Goal: Task Accomplishment & Management: Use online tool/utility

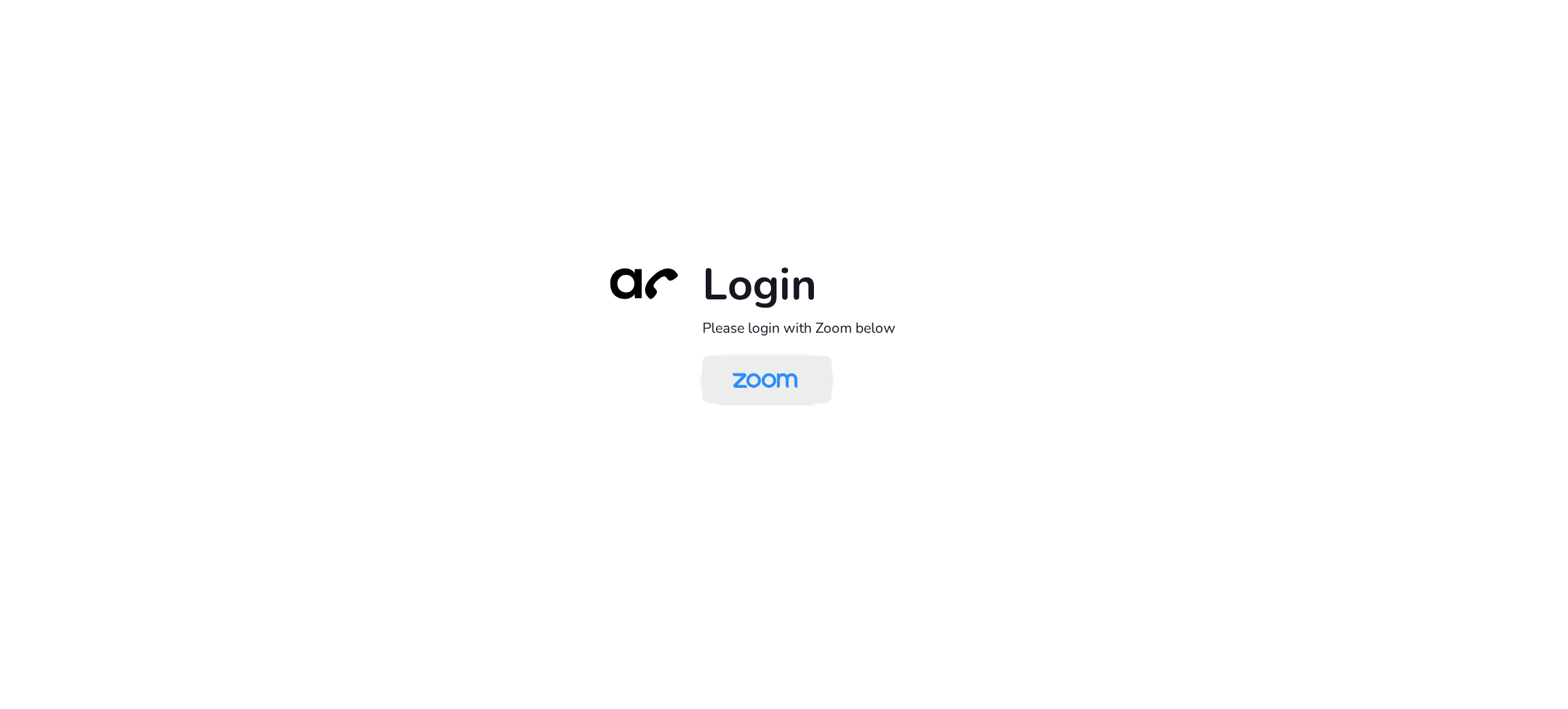
click at [790, 369] on img at bounding box center [765, 381] width 94 height 44
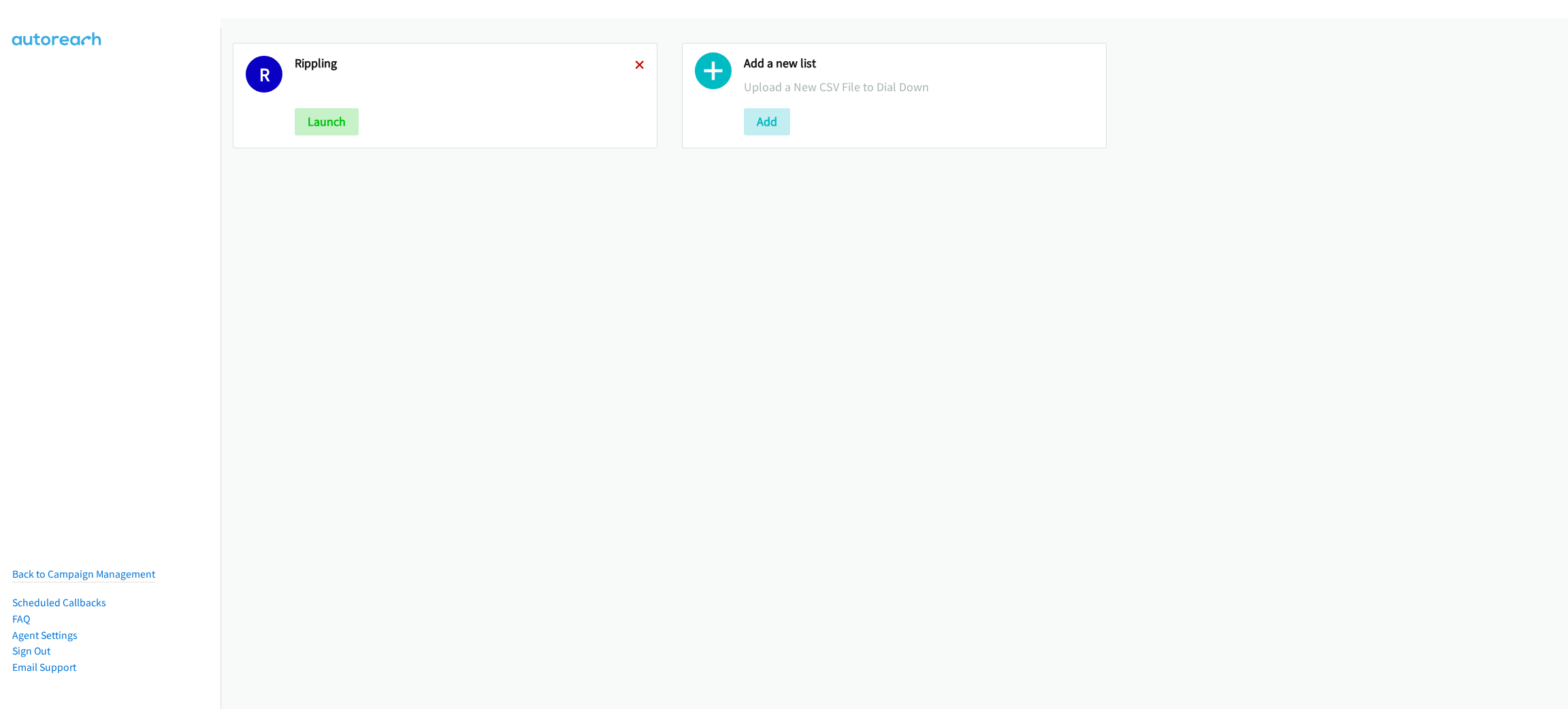
click at [637, 62] on icon at bounding box center [639, 66] width 9 height 9
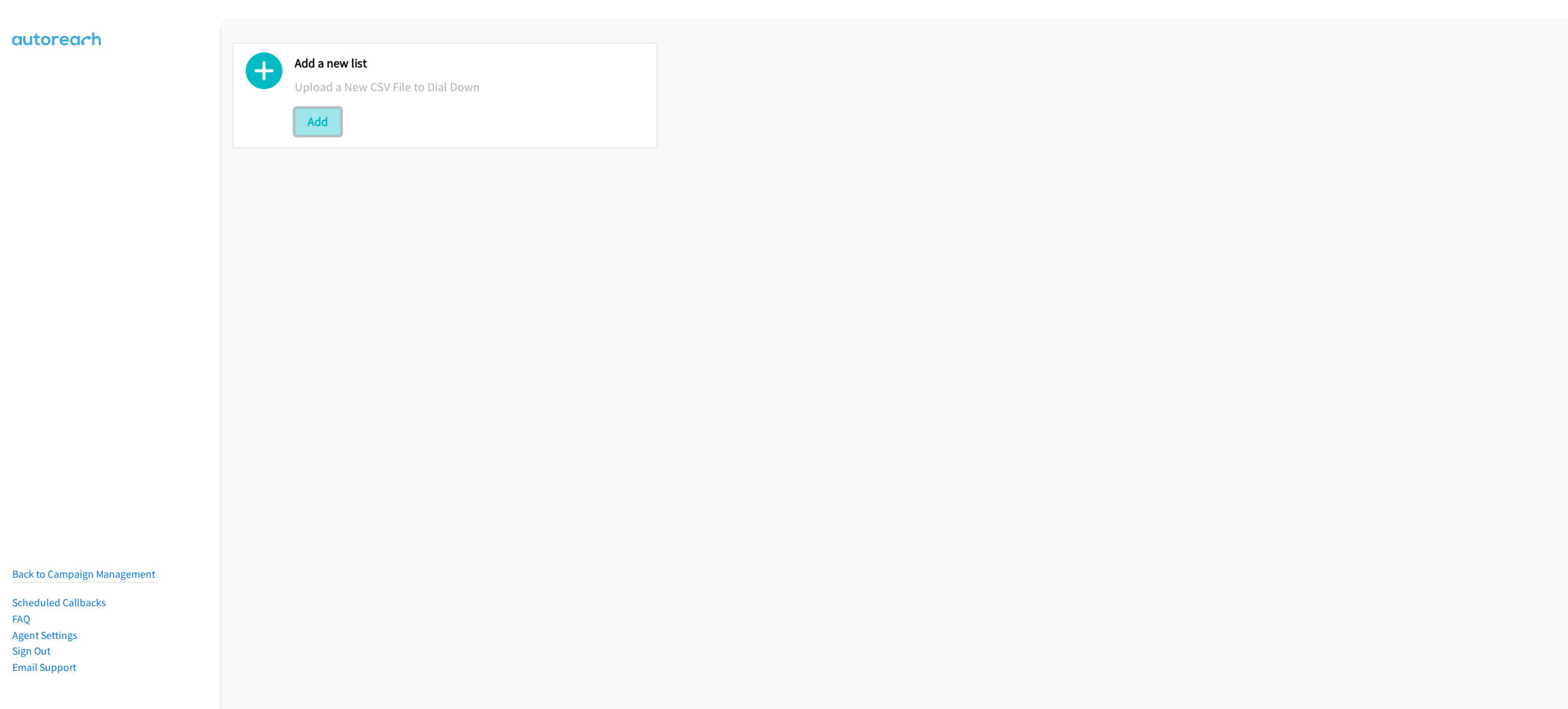
click at [340, 114] on button "Add" at bounding box center [318, 122] width 46 height 27
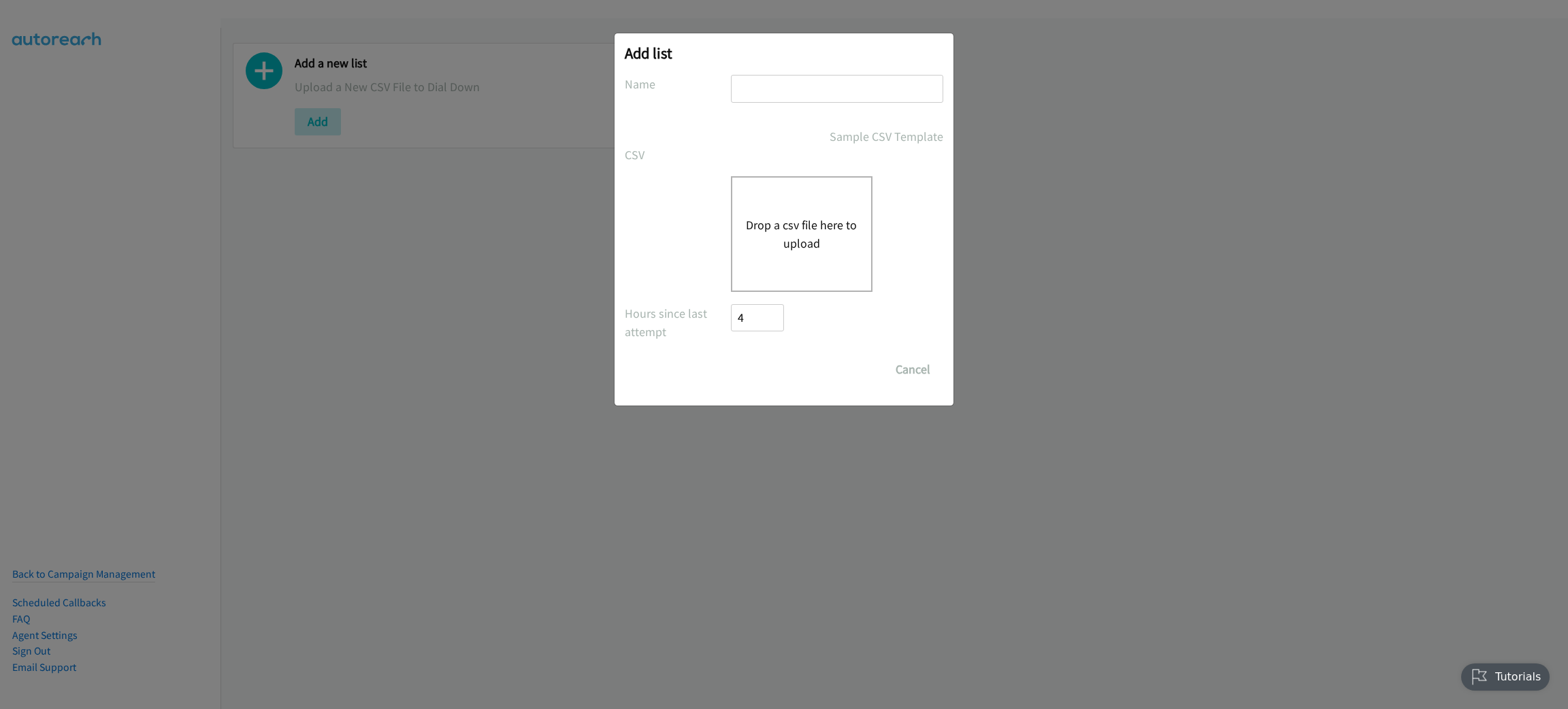
click at [768, 225] on button "Drop a csv file here to upload" at bounding box center [802, 234] width 112 height 37
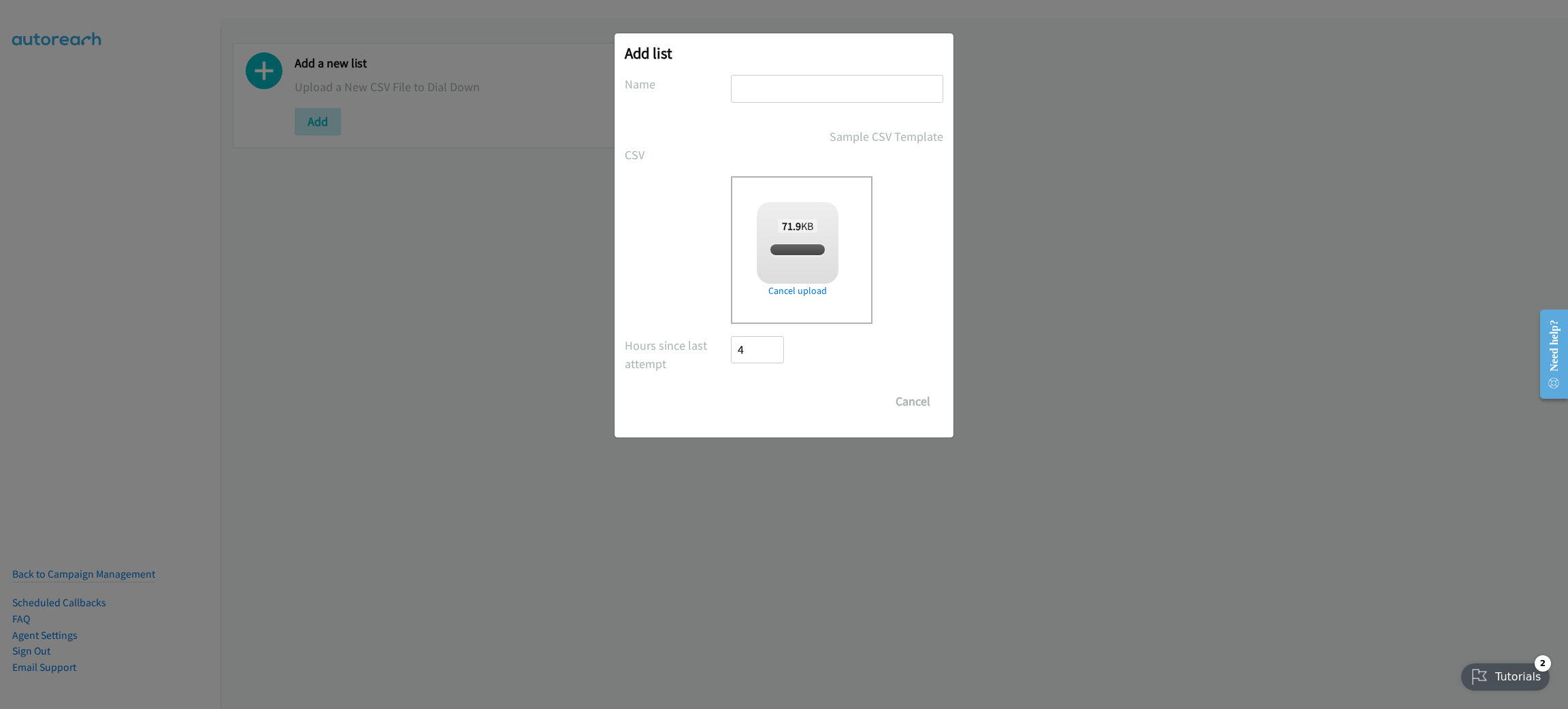
click at [785, 82] on input "text" at bounding box center [837, 89] width 213 height 28
checkbox input "true"
type input "SPLUNK"
click at [773, 402] on input "Save List" at bounding box center [767, 401] width 72 height 27
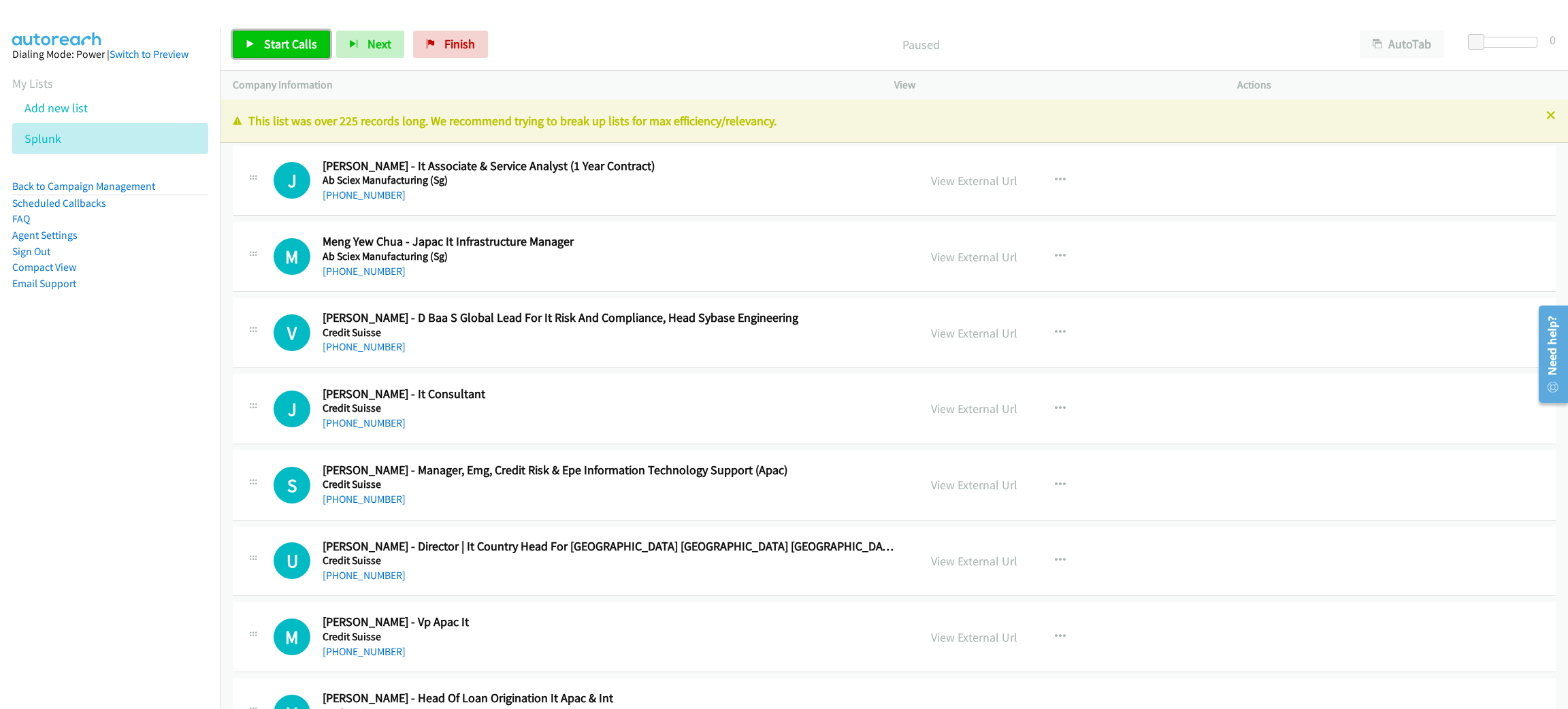
click at [252, 41] on icon at bounding box center [250, 44] width 9 height 9
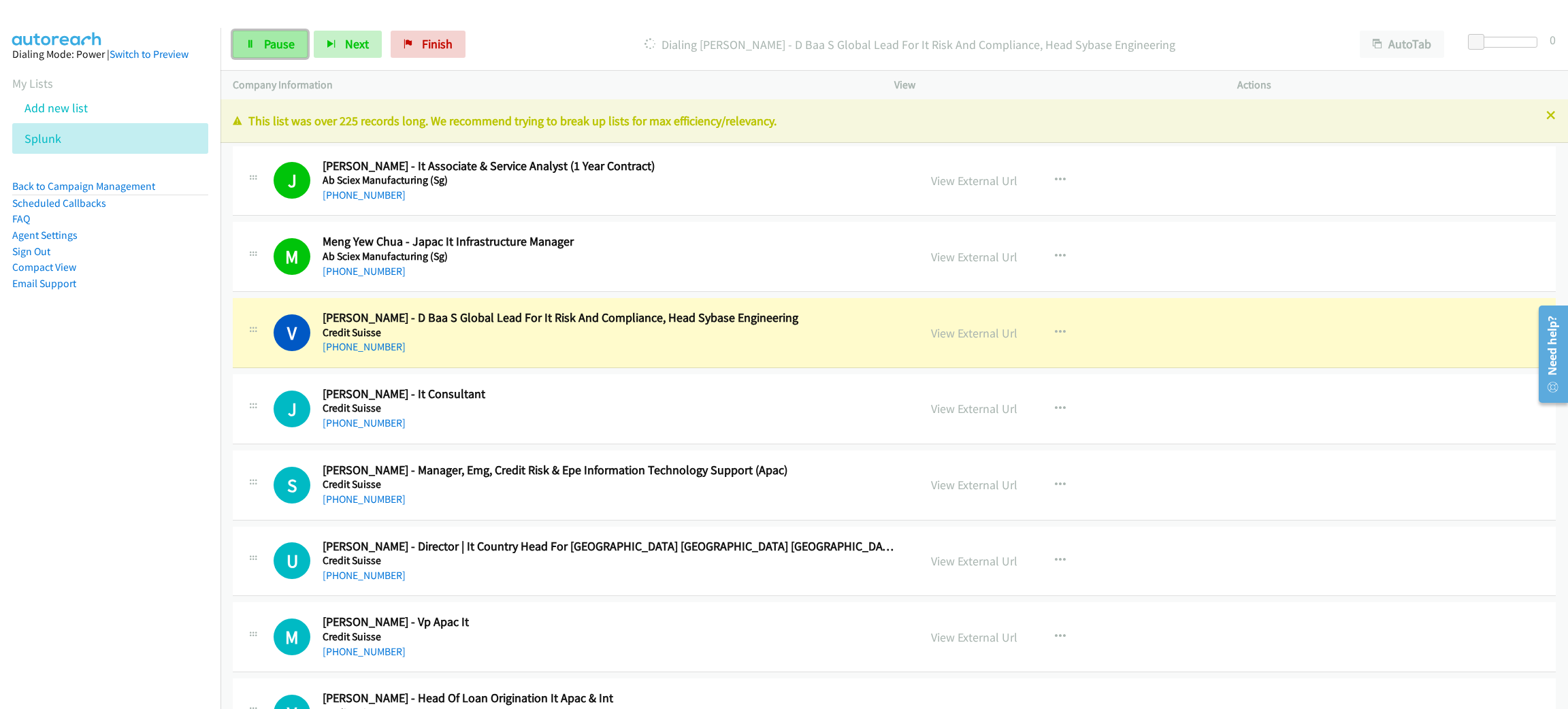
click at [277, 44] on span "Pause" at bounding box center [279, 44] width 31 height 15
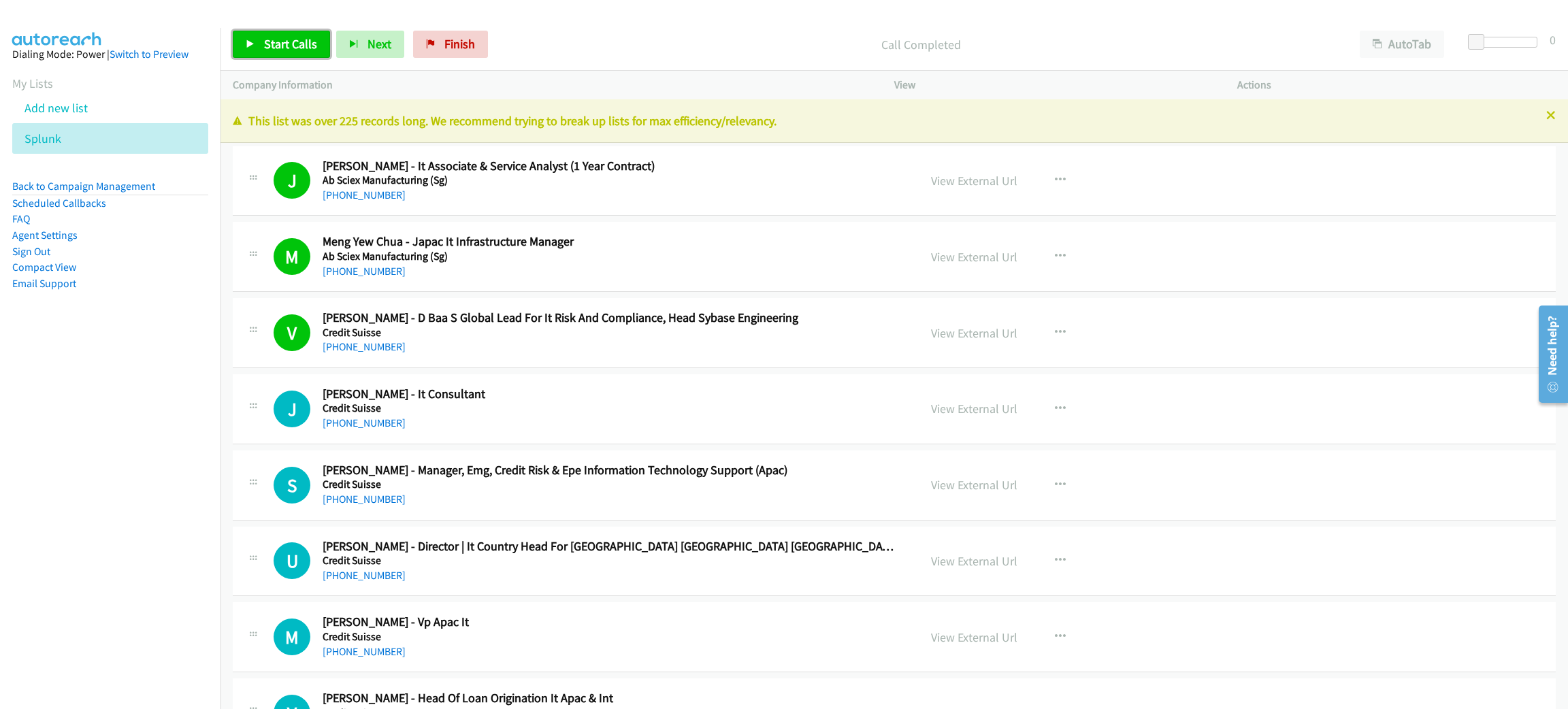
click at [301, 51] on span "Start Calls" at bounding box center [291, 44] width 53 height 15
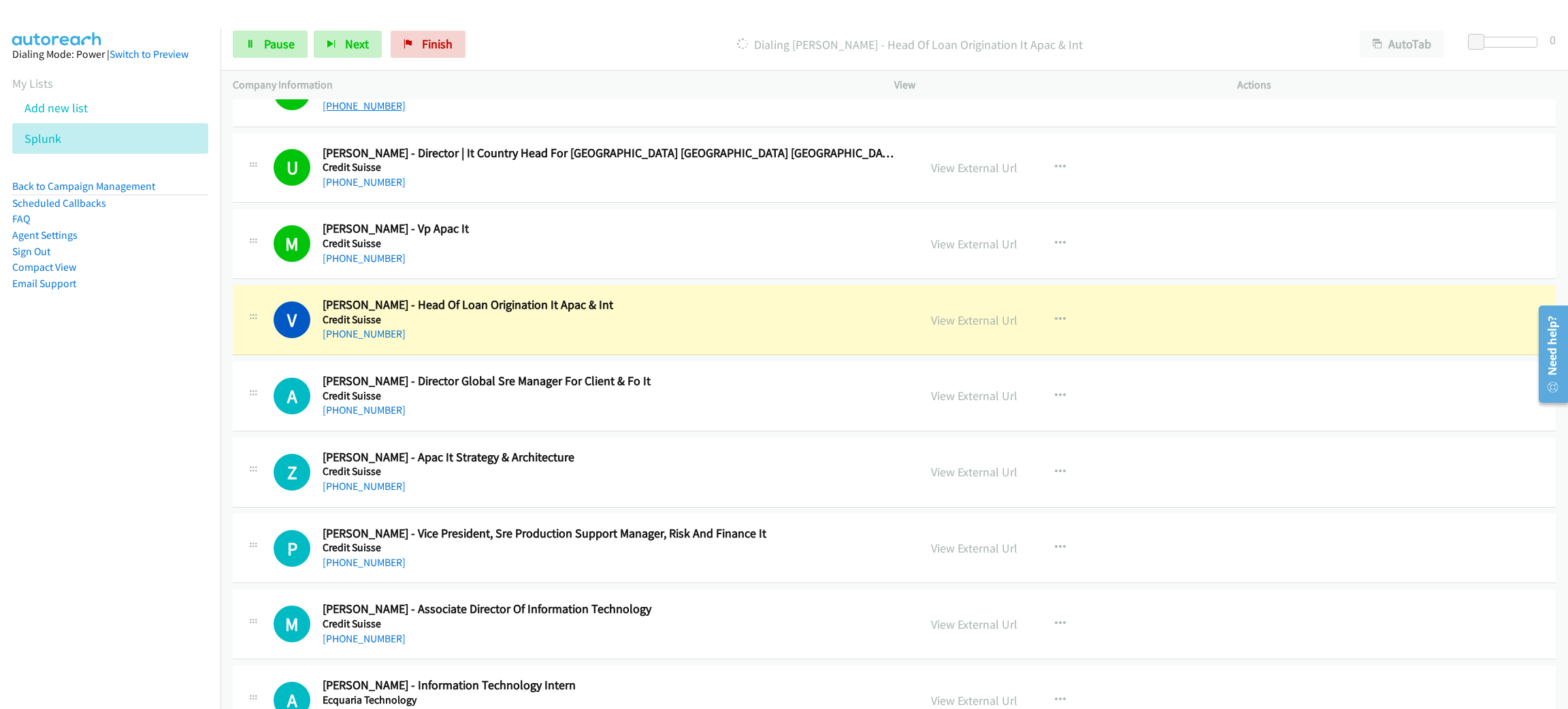
scroll to position [408, 0]
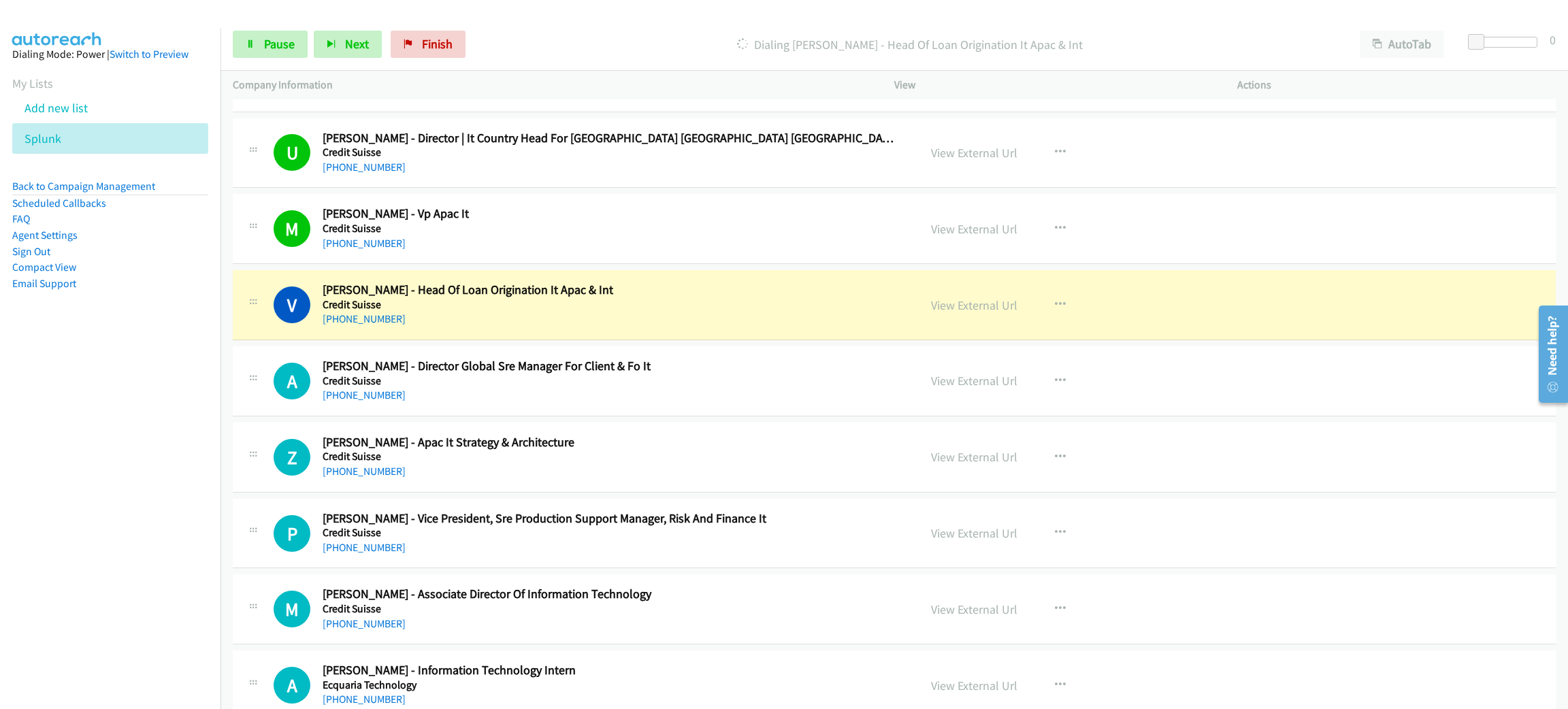
click at [440, 331] on div "V Callback Scheduled Vinita Tandon - Head Of Loan Origination It Apac & Int Cre…" at bounding box center [894, 305] width 1324 height 70
click at [285, 55] on link "Pause" at bounding box center [270, 44] width 75 height 27
click at [1125, 306] on div "View External Url View External Url Schedule/Manage Callback Start Calls Here R…" at bounding box center [1096, 305] width 355 height 45
click at [953, 302] on link "View External Url" at bounding box center [974, 305] width 86 height 15
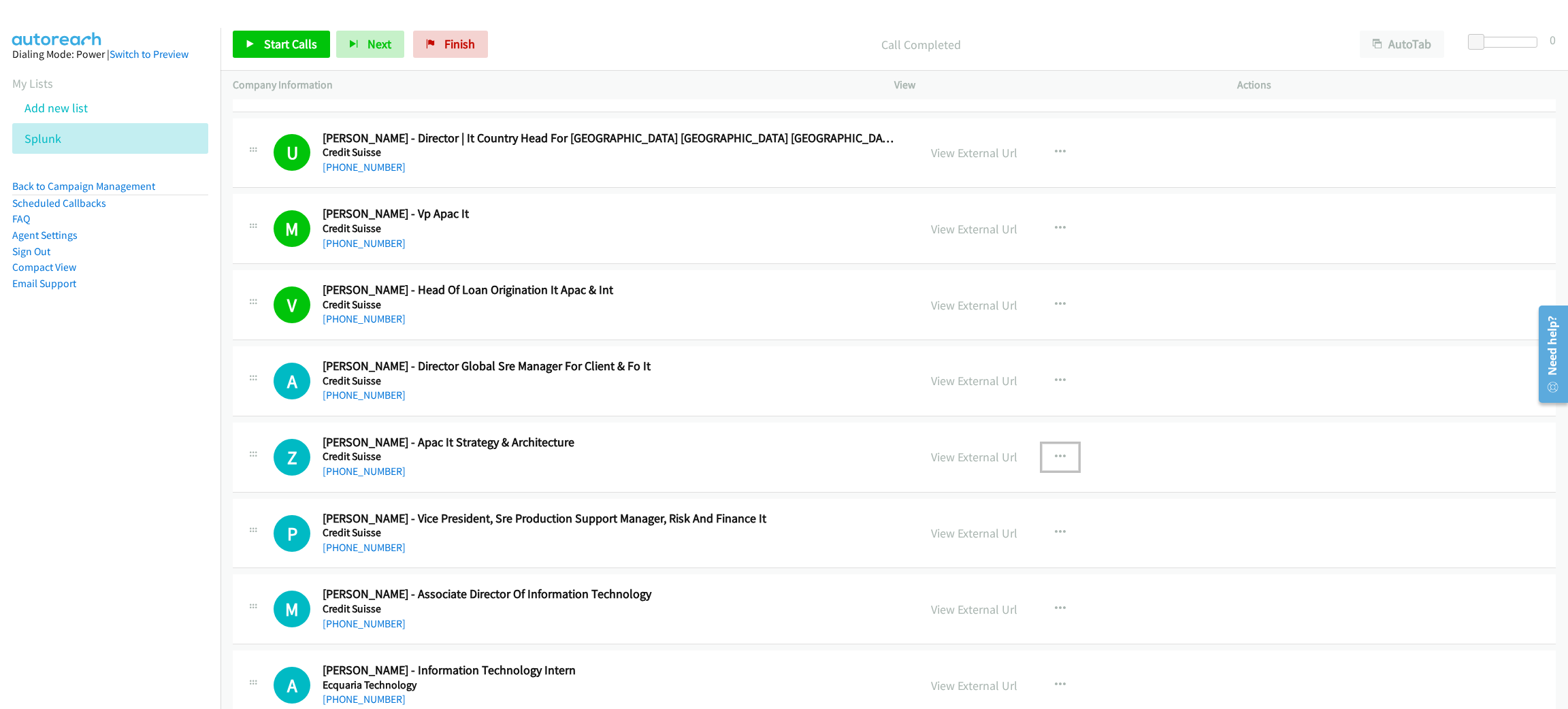
click at [1055, 453] on icon "button" at bounding box center [1060, 457] width 11 height 11
click at [994, 550] on link "Start Calls Here" at bounding box center [988, 546] width 181 height 27
click at [291, 48] on span "Start Calls" at bounding box center [291, 44] width 53 height 15
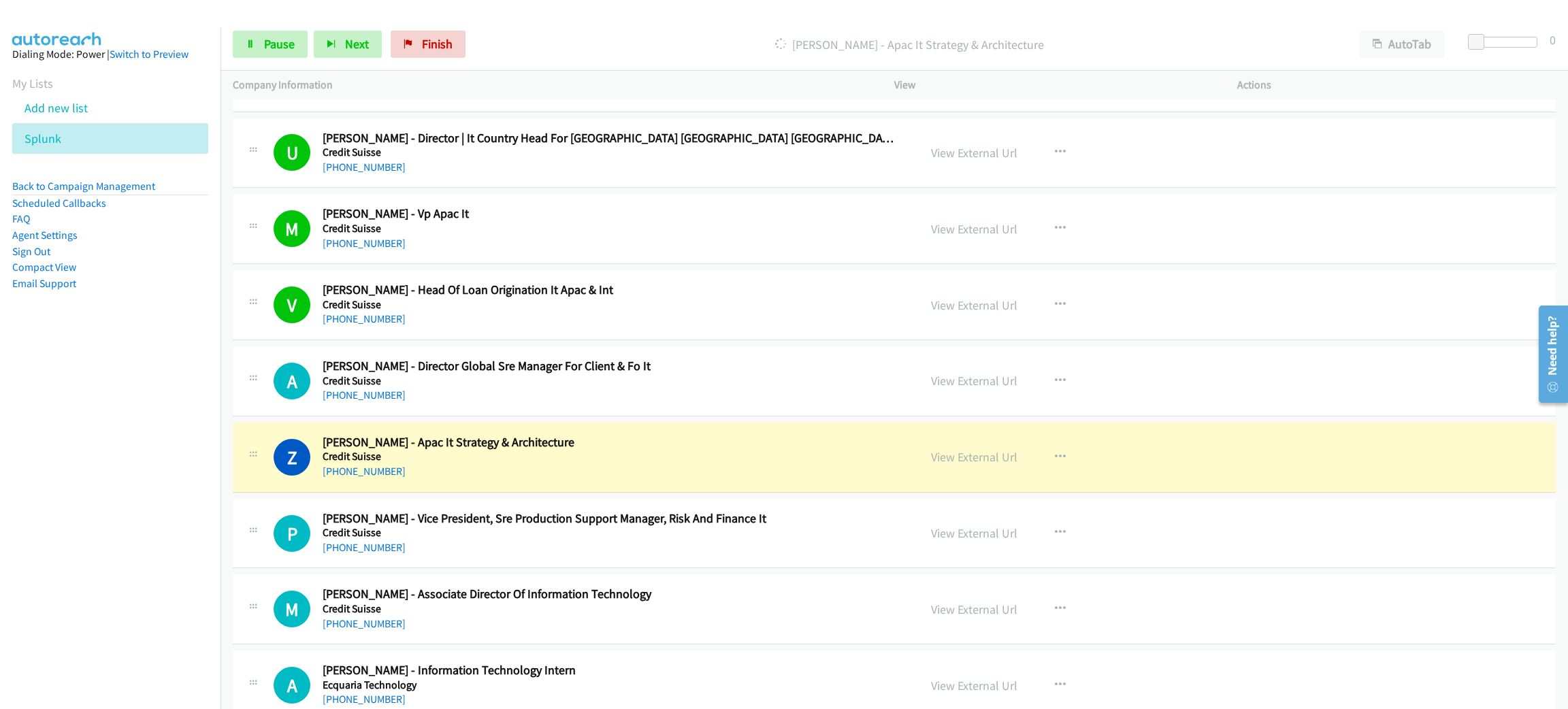
click at [275, 26] on div "Start Calls Pause Next Finish Dialing Zi Ying Chang - Apac It Strategy & Archit…" at bounding box center [894, 44] width 1348 height 52
click at [279, 37] on span "Pause" at bounding box center [279, 44] width 31 height 15
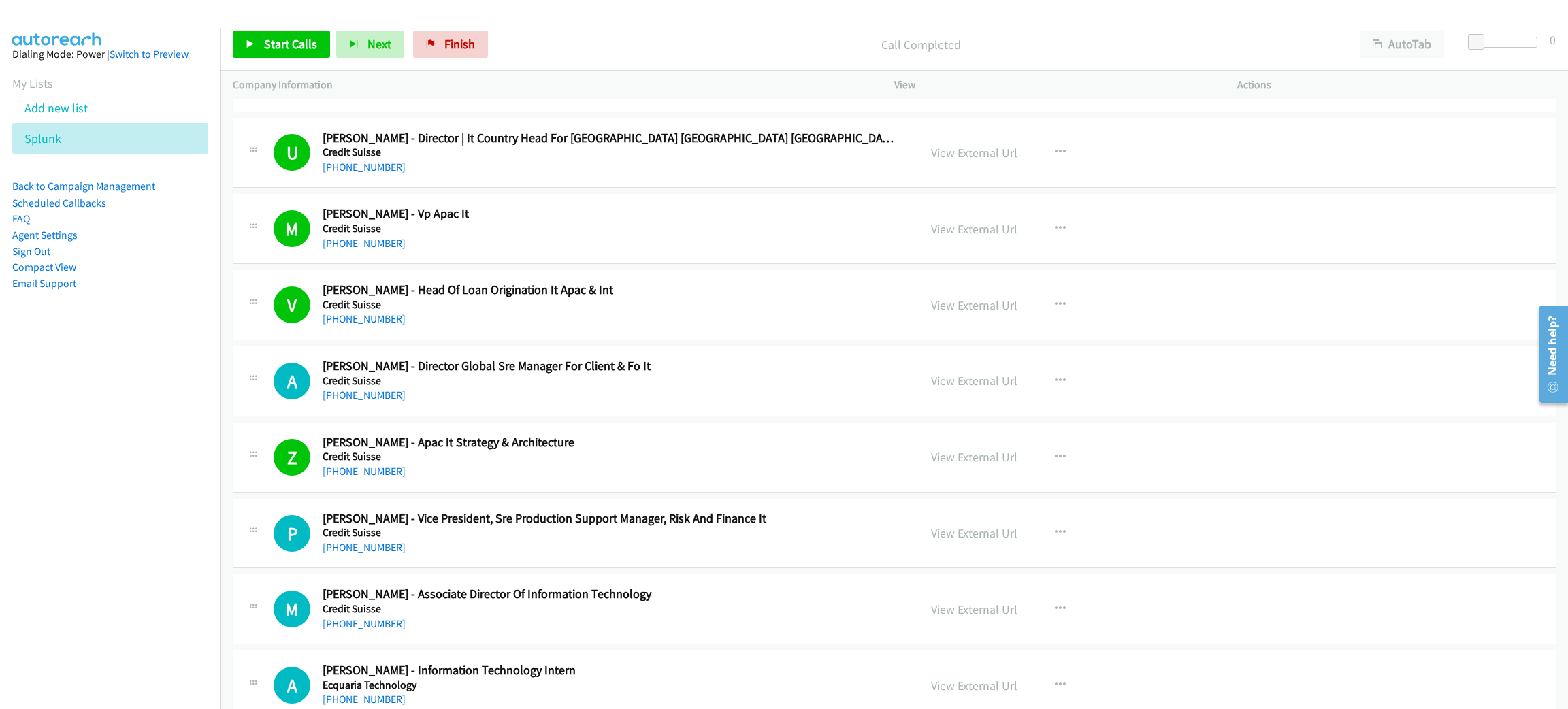
click at [297, 59] on div "Start Calls Pause Next Finish Call Completed AutoTab AutoTab 0" at bounding box center [894, 44] width 1348 height 52
click at [297, 49] on span "Start Calls" at bounding box center [291, 44] width 53 height 15
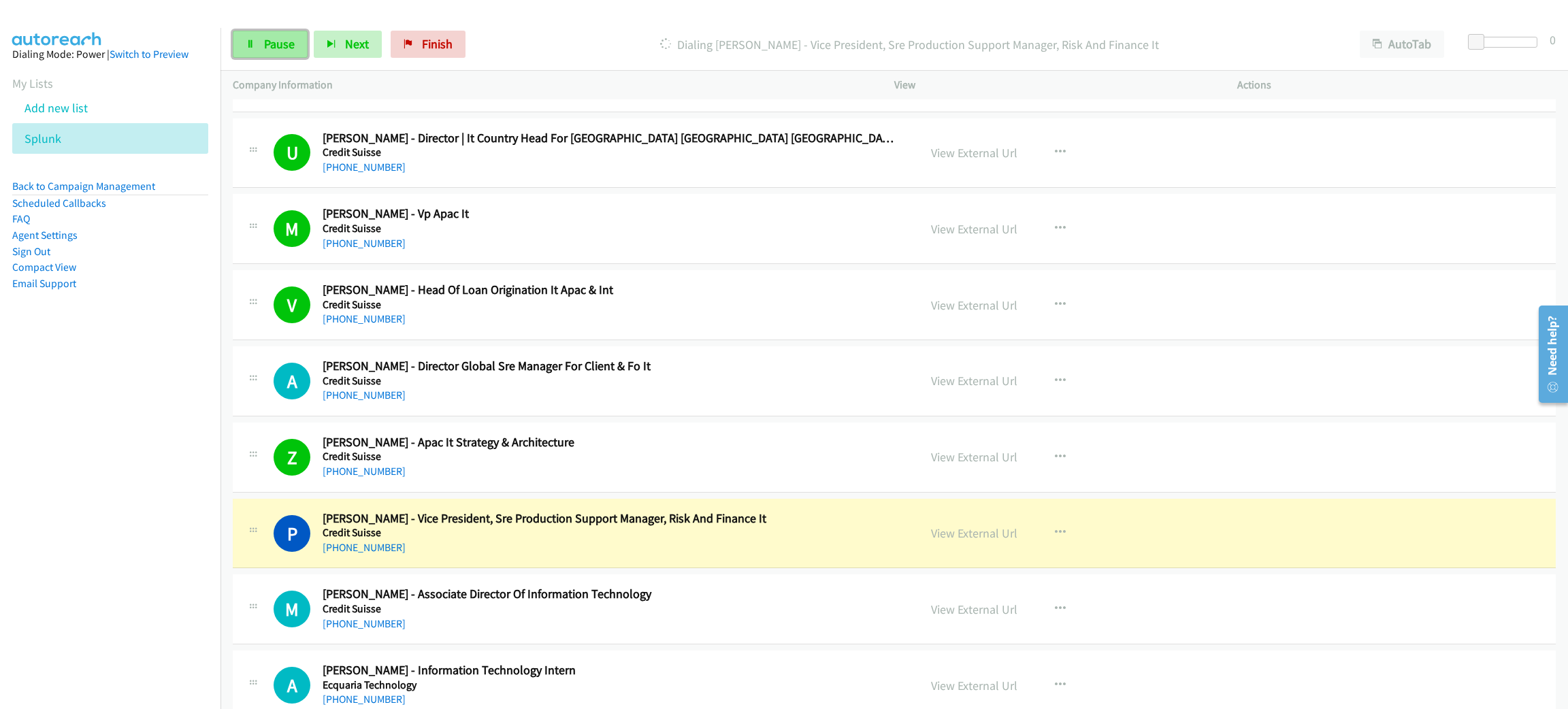
click at [297, 50] on link "Pause" at bounding box center [270, 44] width 75 height 27
click at [962, 537] on link "View External Url" at bounding box center [974, 533] width 86 height 15
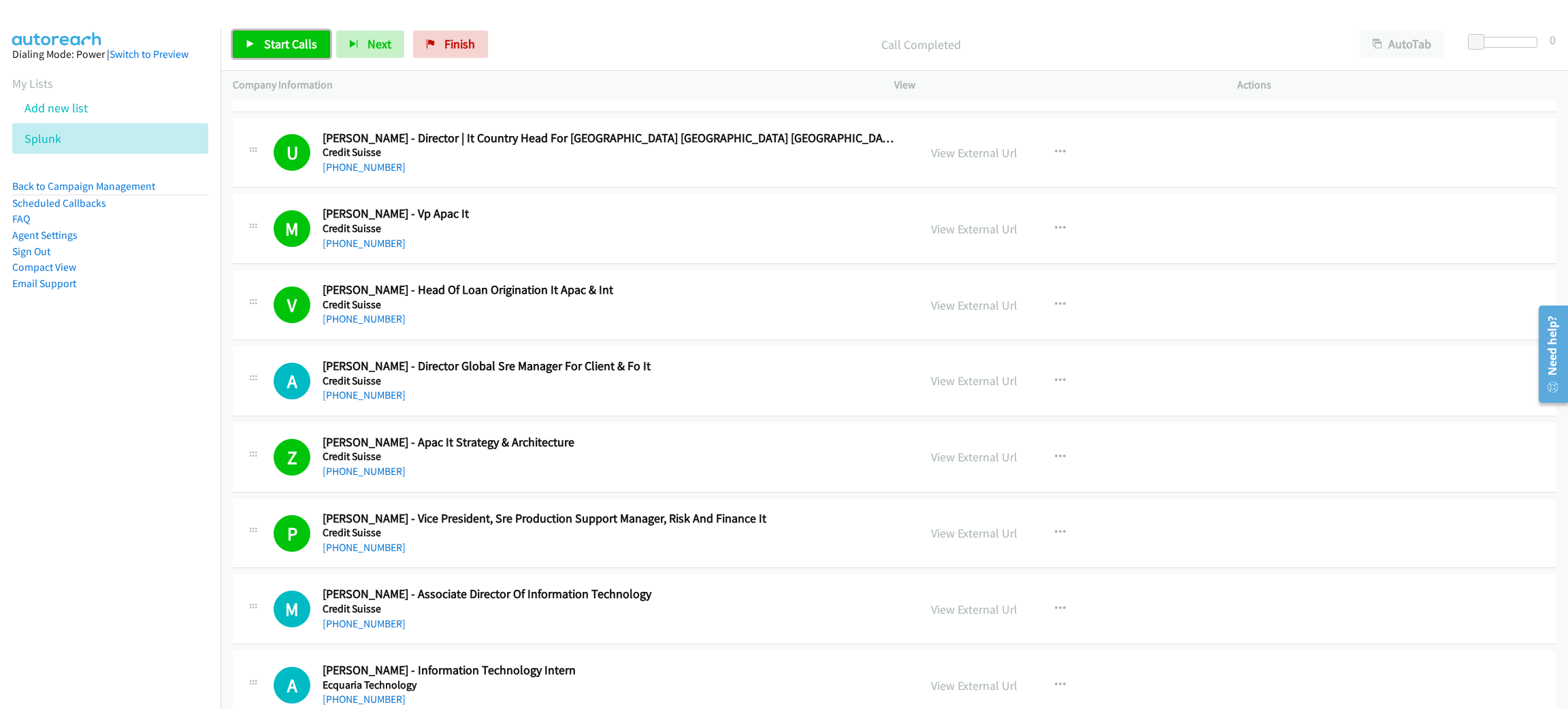
click at [292, 38] on span "Start Calls" at bounding box center [291, 44] width 53 height 15
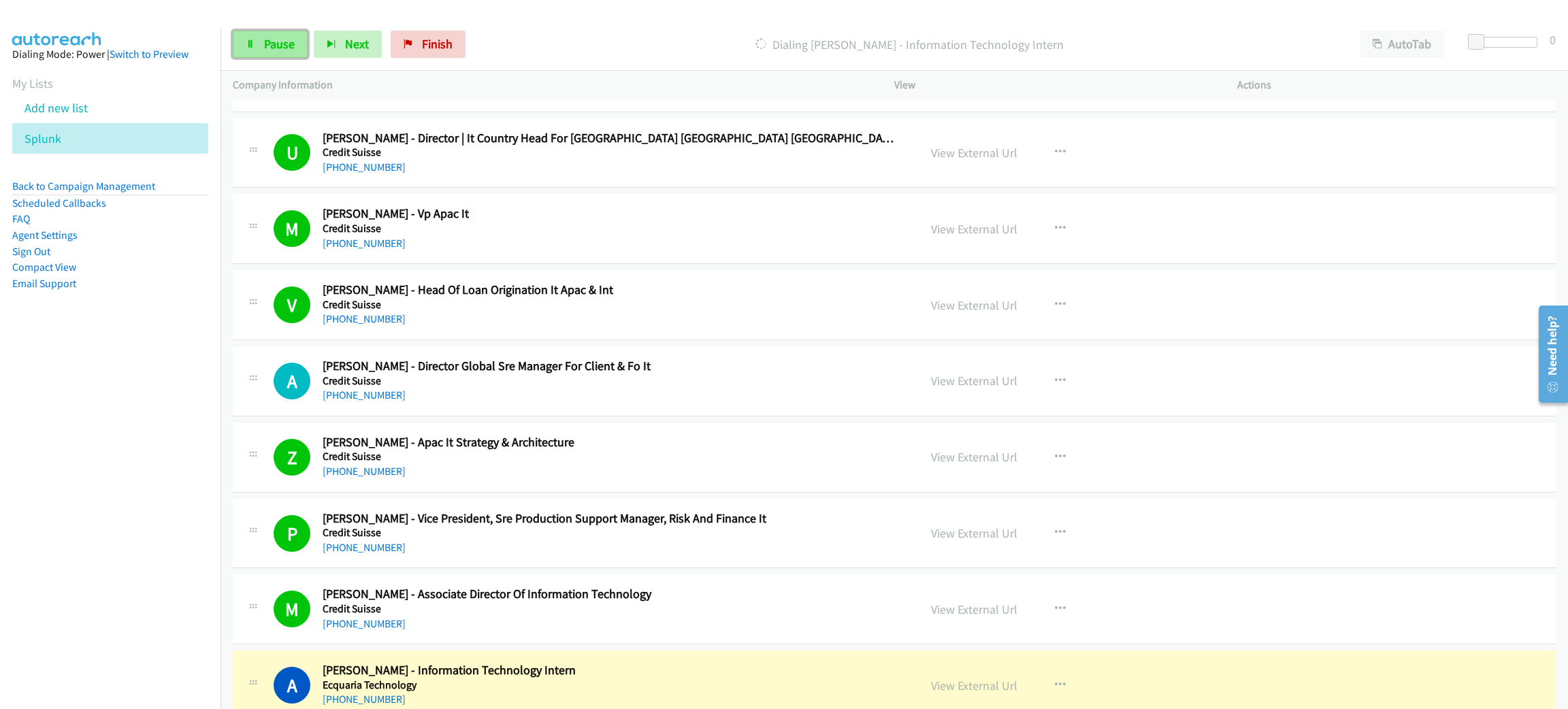
click at [292, 38] on span "Pause" at bounding box center [279, 44] width 31 height 15
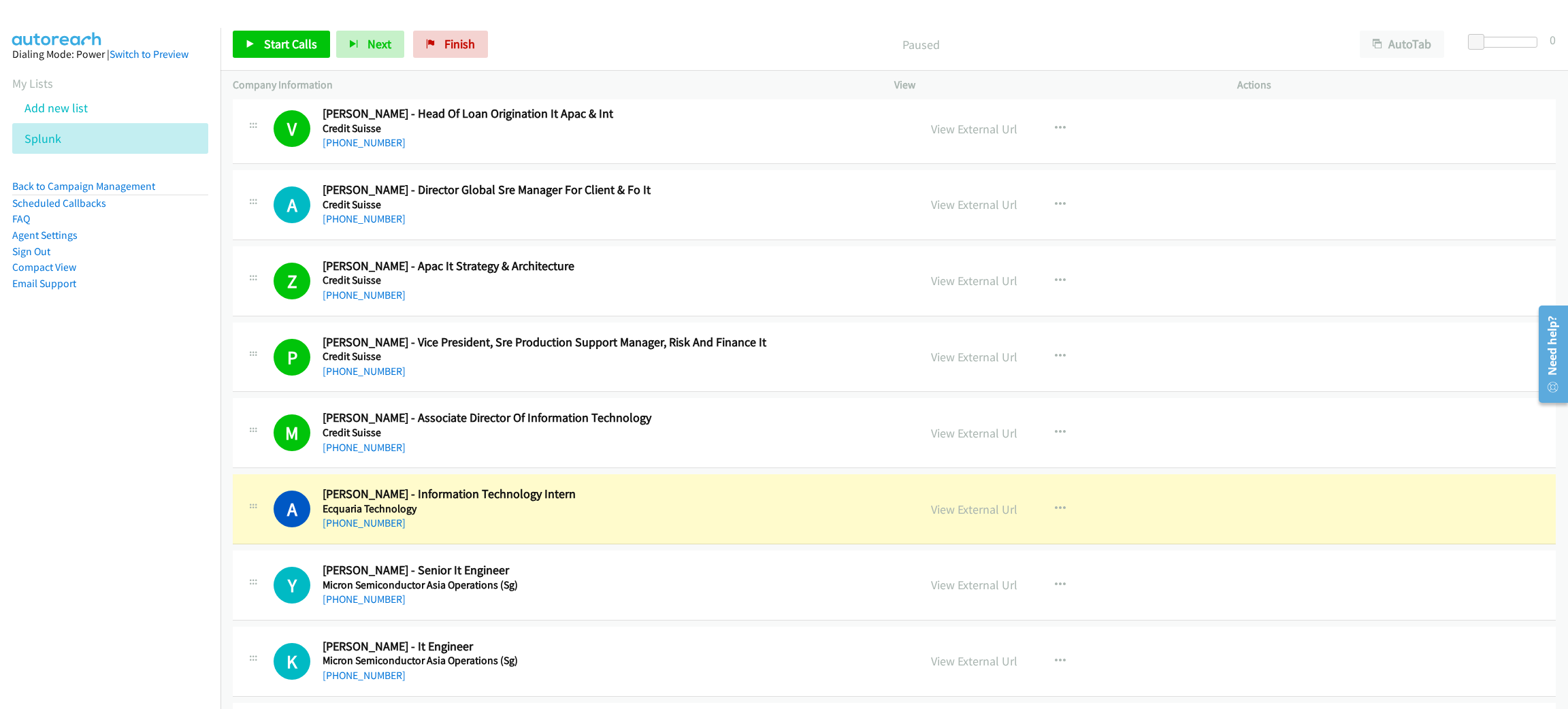
scroll to position [612, 0]
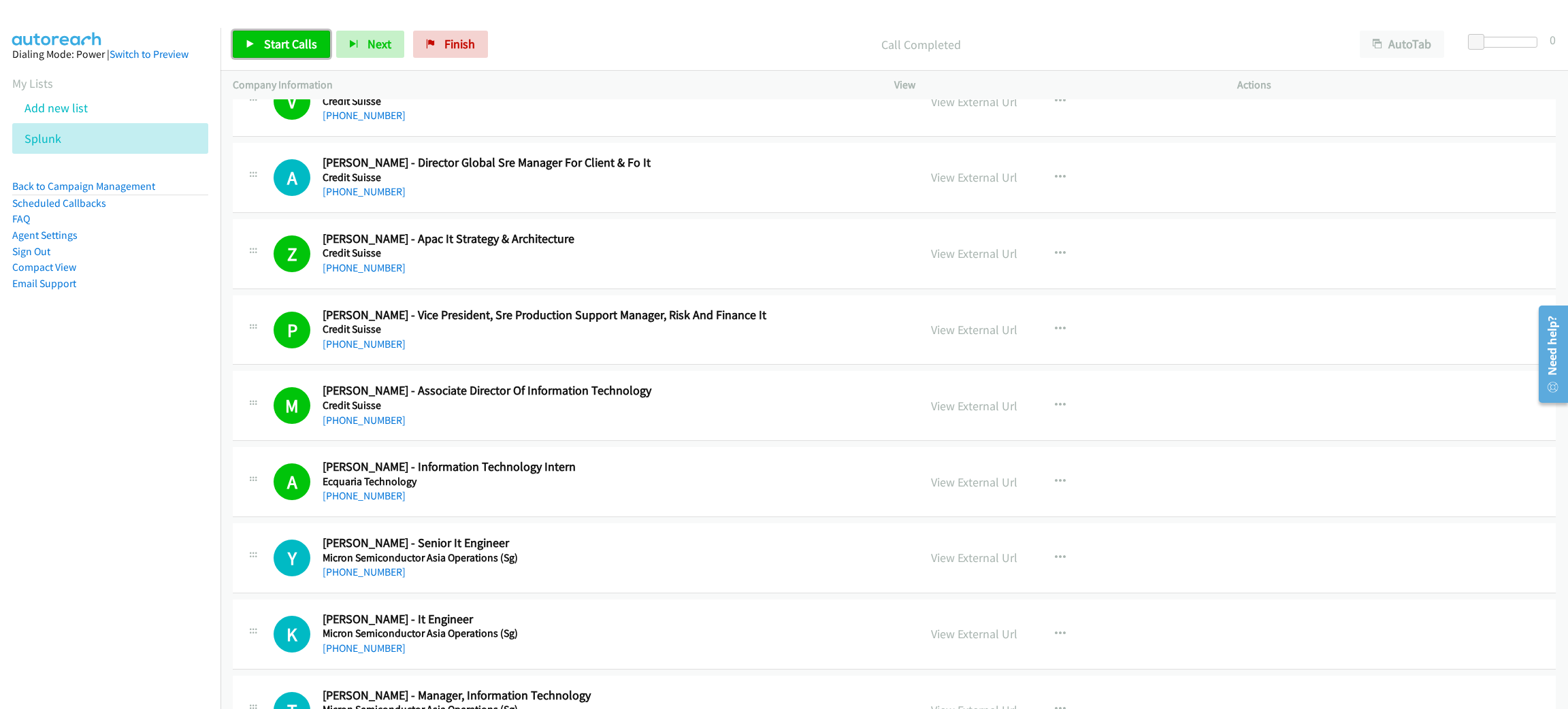
click at [302, 43] on span "Start Calls" at bounding box center [291, 44] width 53 height 15
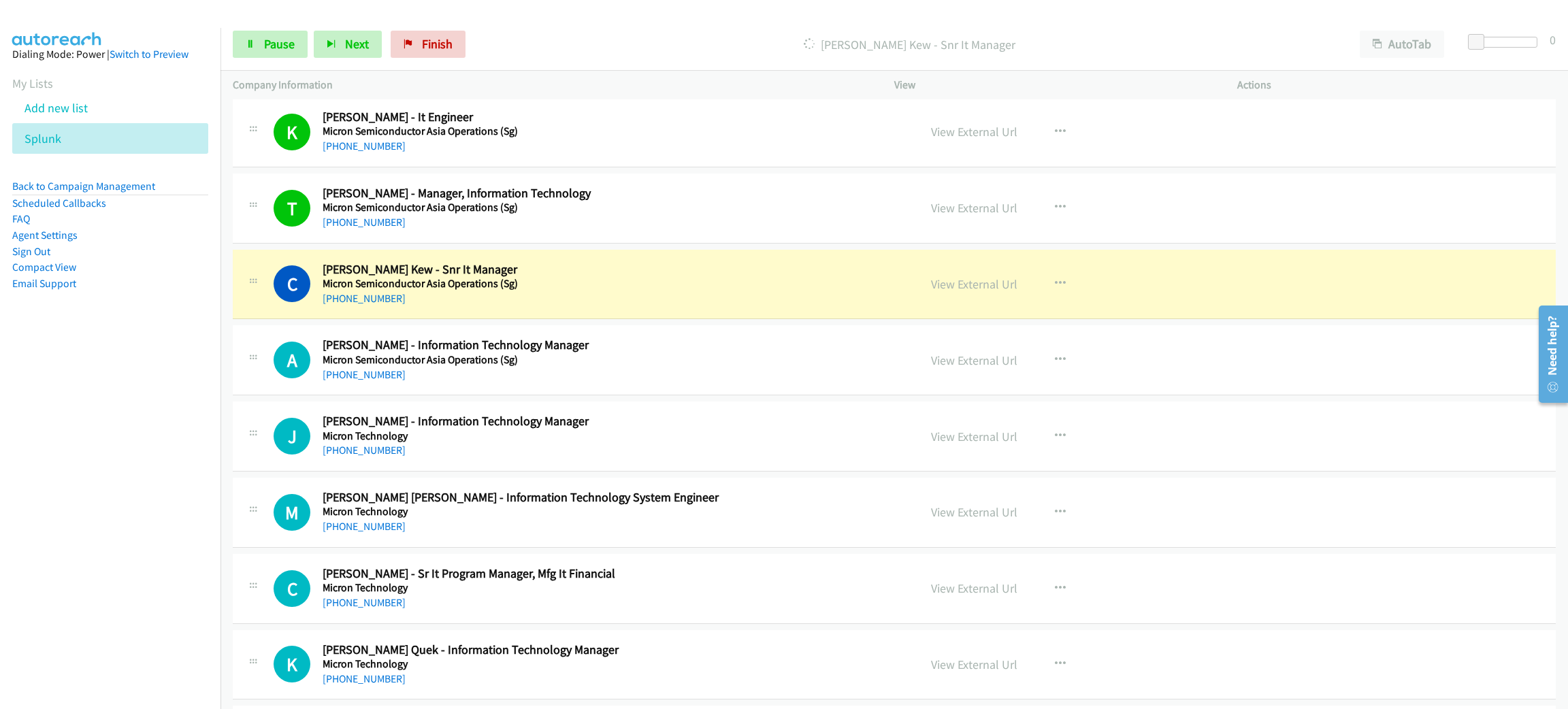
scroll to position [1122, 0]
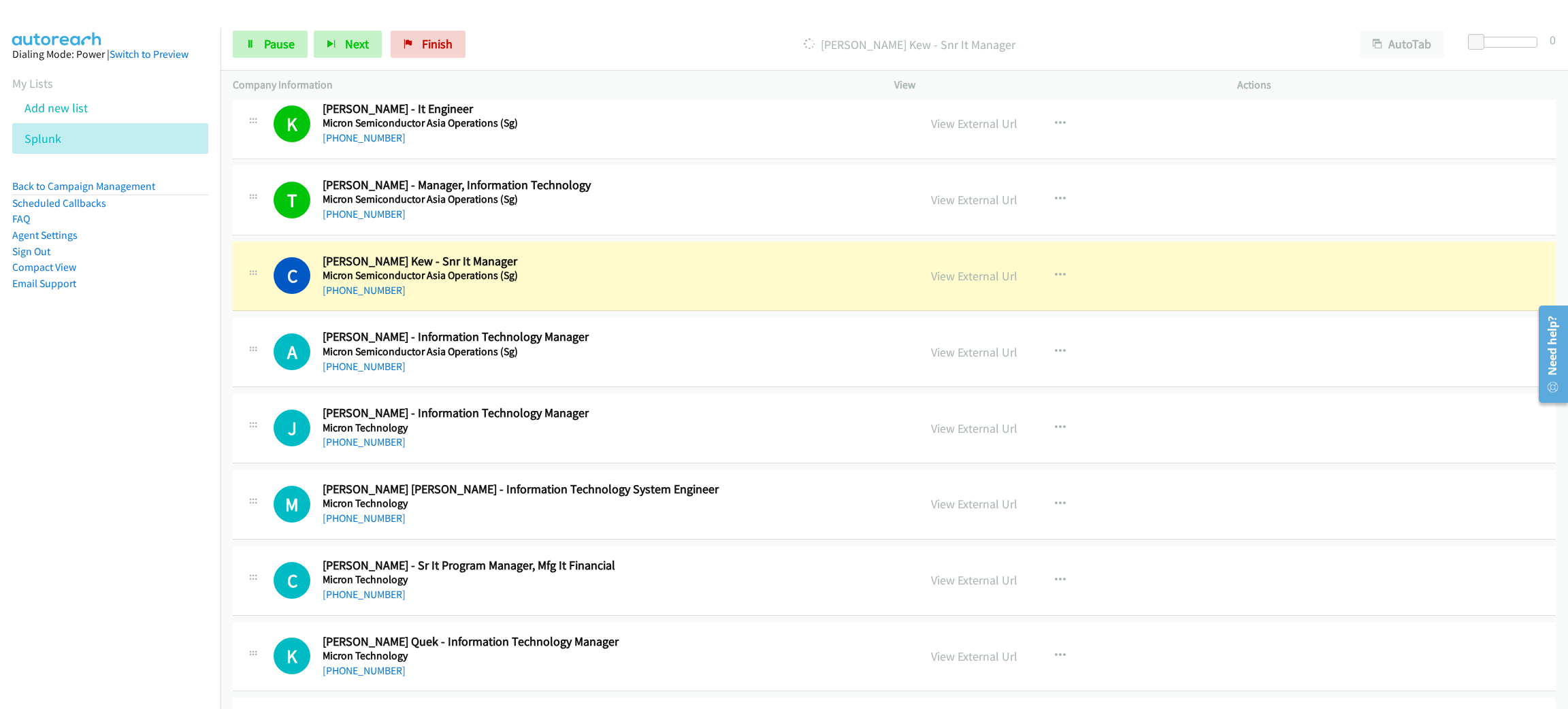
click at [444, 306] on div "C Callback Scheduled Cherng Khai Kew - Snr It Manager Micron Semiconductor Asia…" at bounding box center [894, 277] width 1324 height 70
click at [276, 43] on span "Pause" at bounding box center [279, 44] width 31 height 15
click at [979, 269] on link "View External Url" at bounding box center [974, 276] width 86 height 15
click at [1249, 299] on div "View External Url View External Url Schedule/Manage Callback Start Calls Here R…" at bounding box center [1096, 276] width 355 height 45
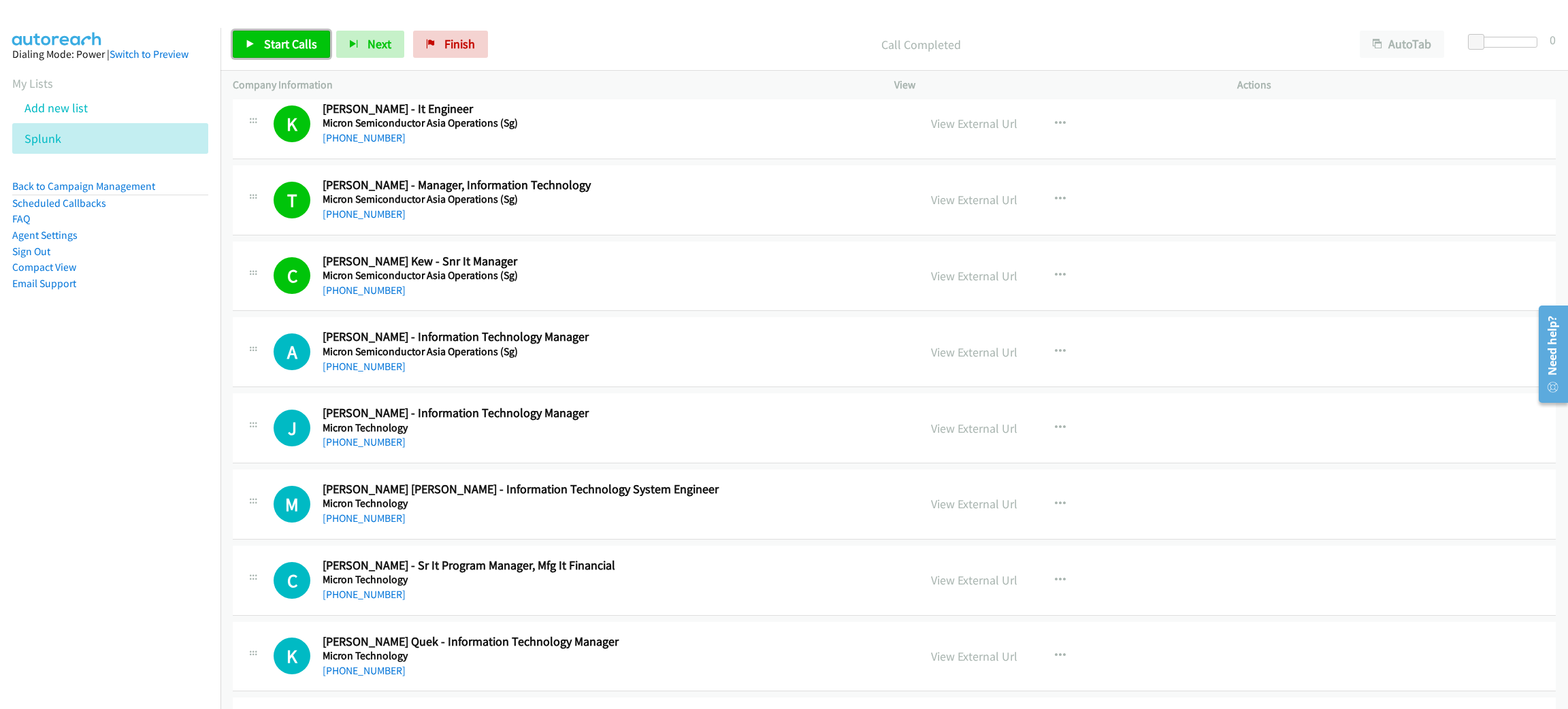
click at [286, 44] on span "Start Calls" at bounding box center [291, 44] width 53 height 15
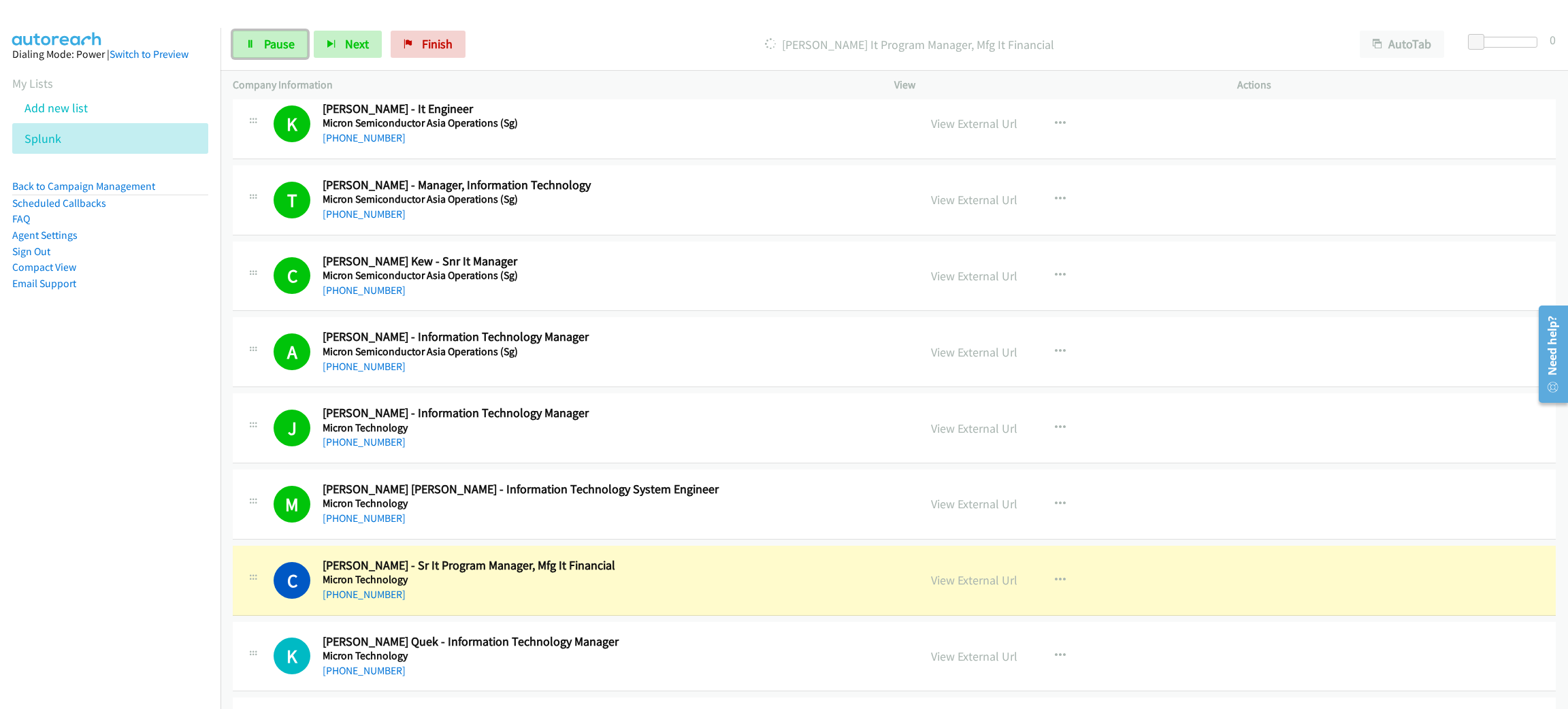
drag, startPoint x: 286, startPoint y: 47, endPoint x: 291, endPoint y: 59, distance: 13.0
click at [286, 46] on span "Pause" at bounding box center [279, 44] width 31 height 15
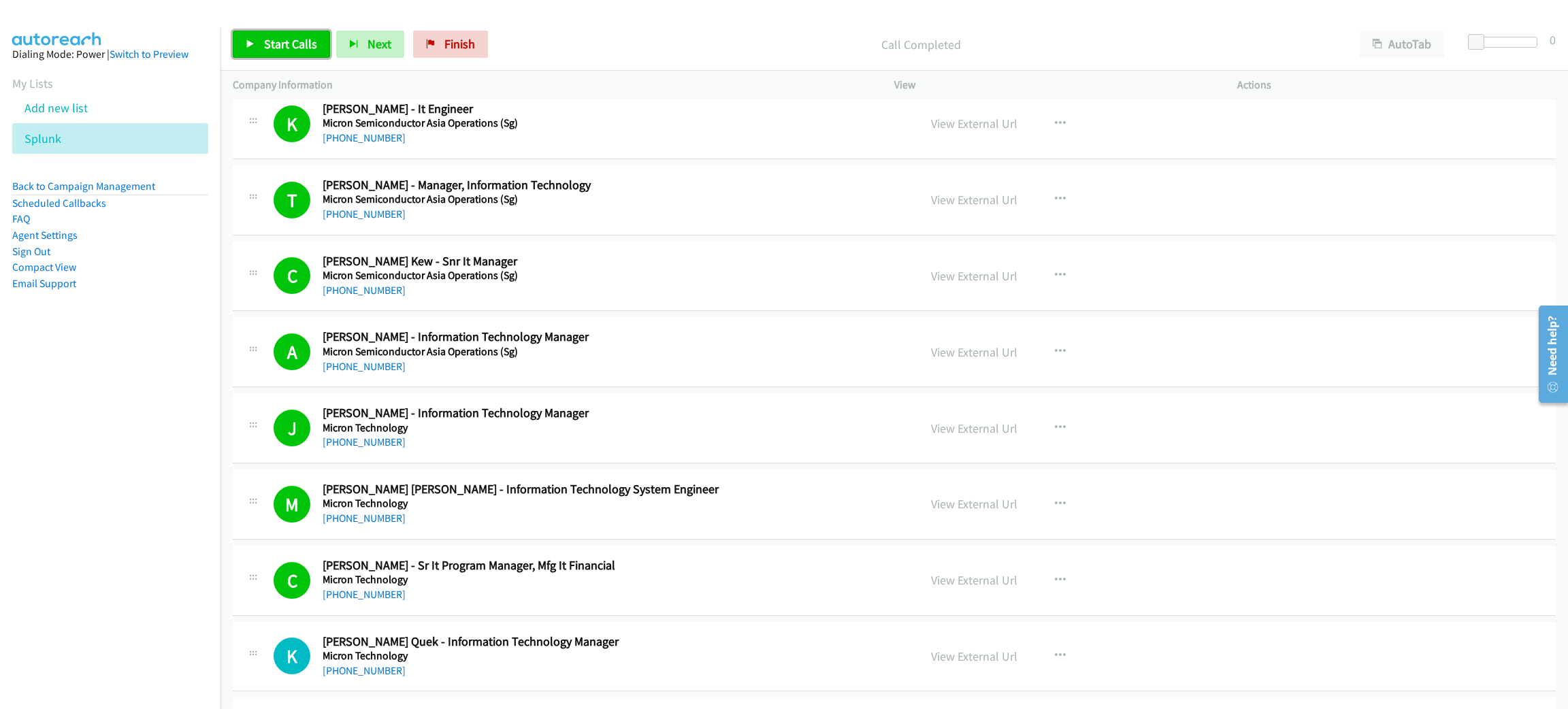
click at [304, 56] on link "Start Calls" at bounding box center [281, 44] width 97 height 27
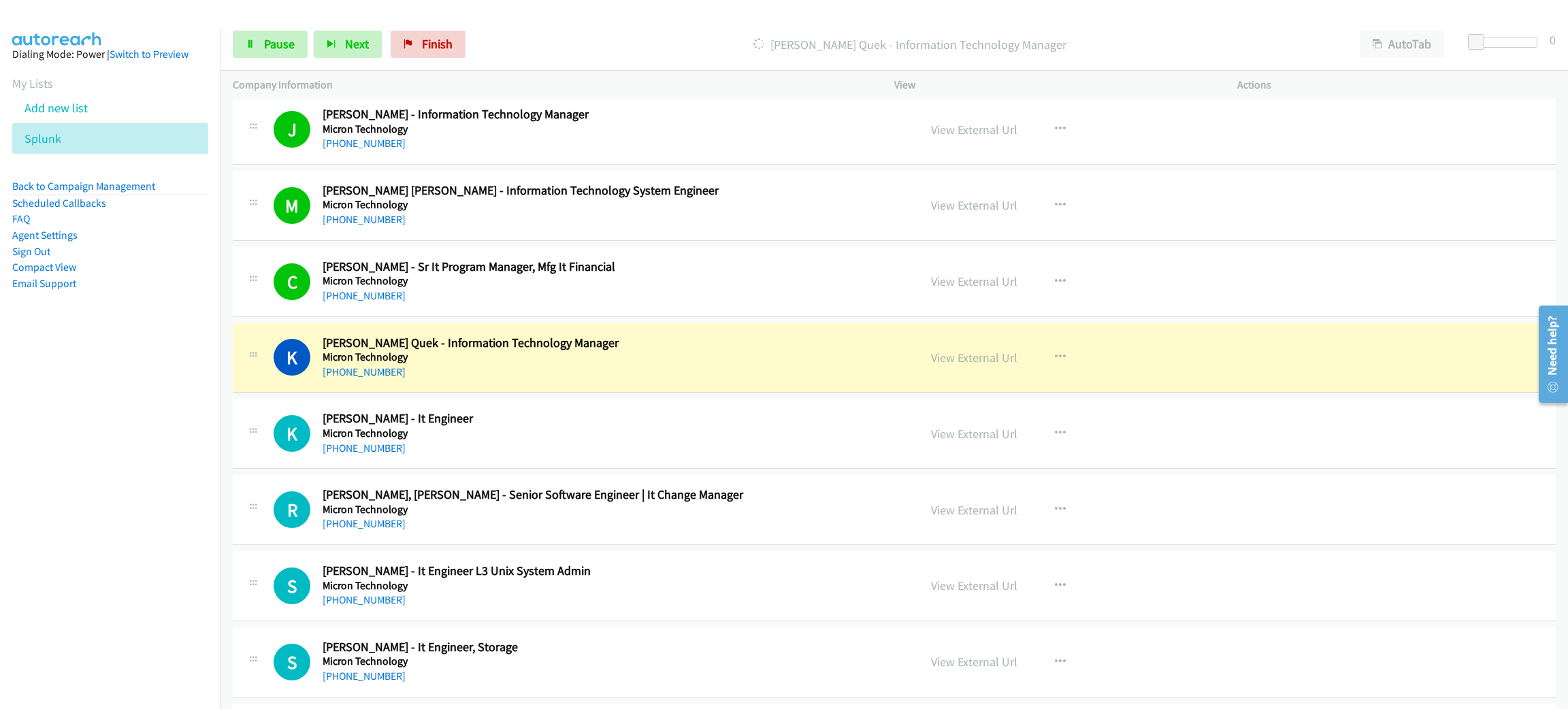
scroll to position [1429, 0]
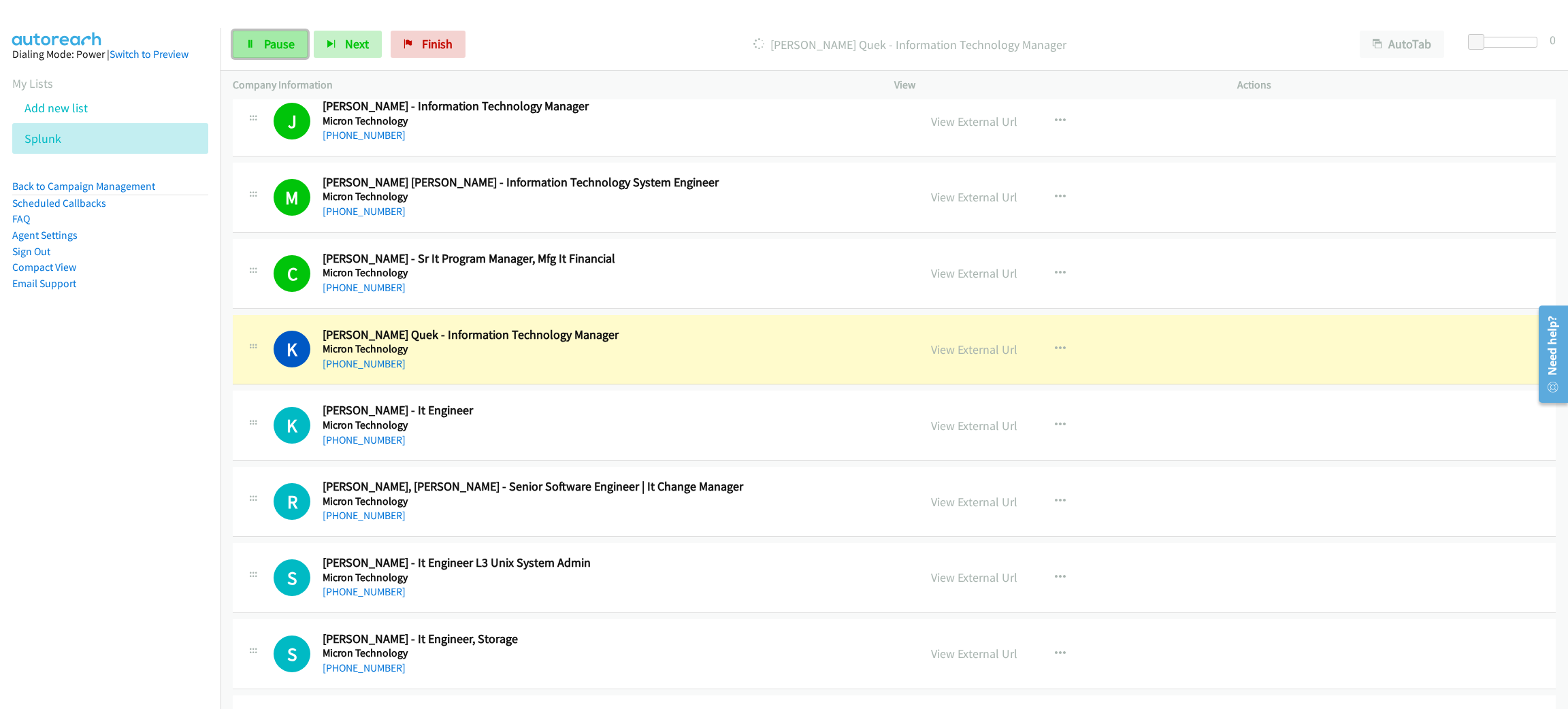
drag, startPoint x: 279, startPoint y: 41, endPoint x: 284, endPoint y: 48, distance: 8.6
click at [279, 41] on span "Pause" at bounding box center [279, 44] width 31 height 15
